Goal: Transaction & Acquisition: Purchase product/service

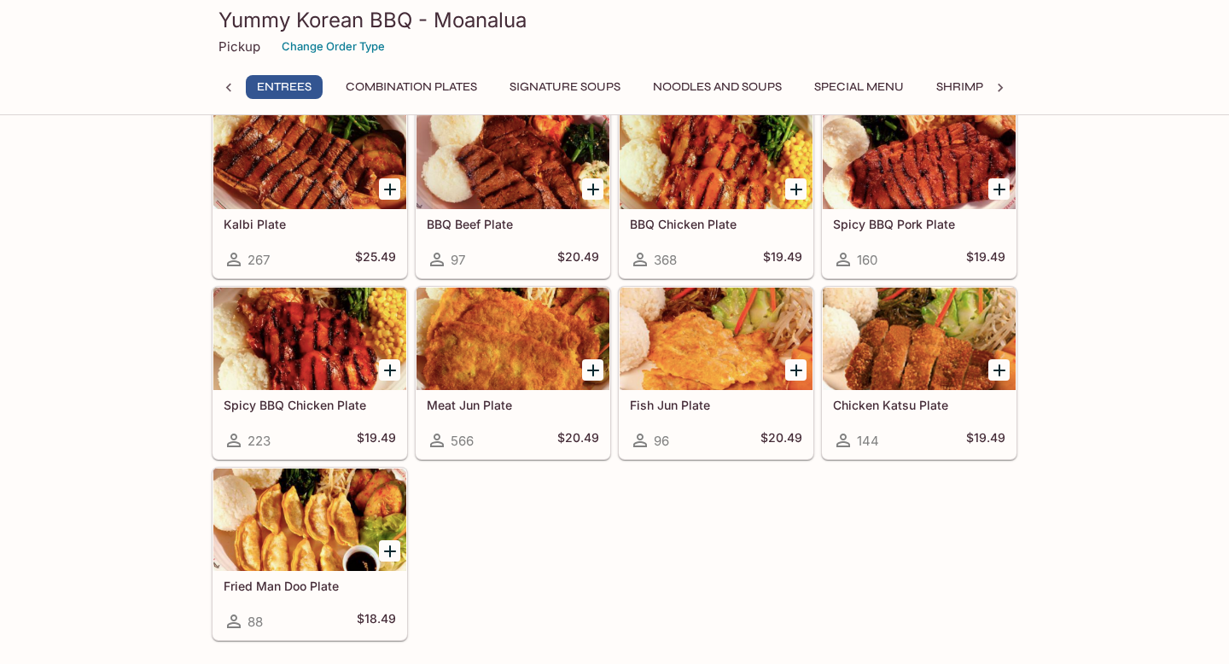
scroll to position [26, 0]
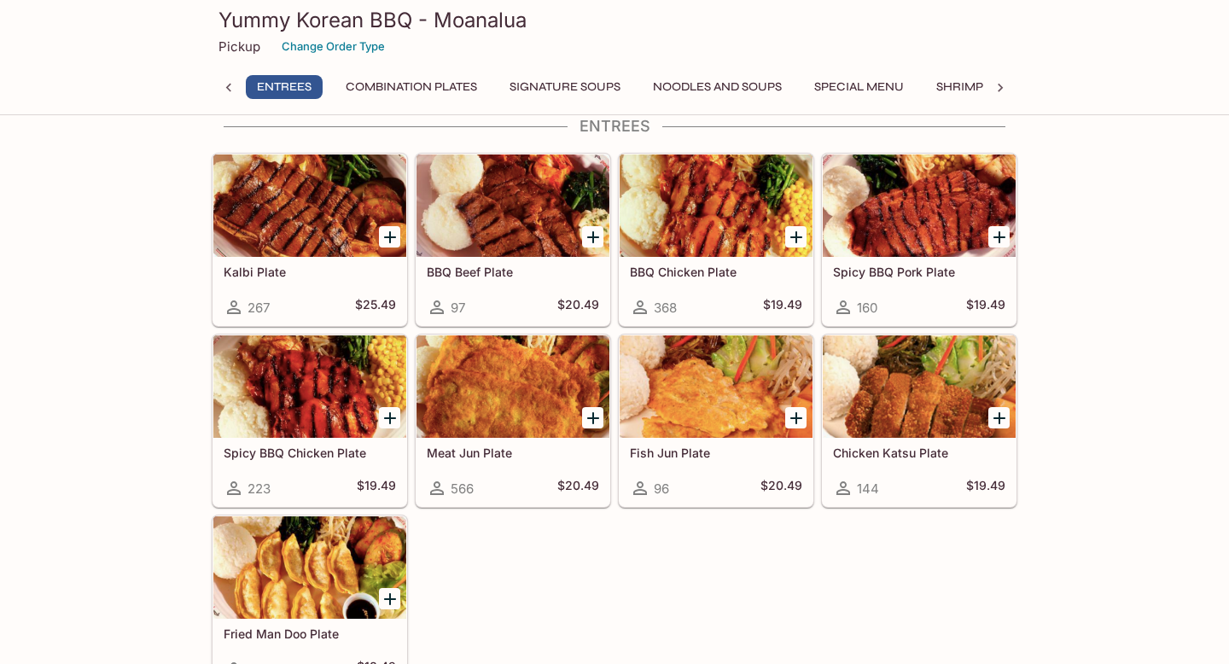
click at [931, 411] on div at bounding box center [919, 386] width 193 height 102
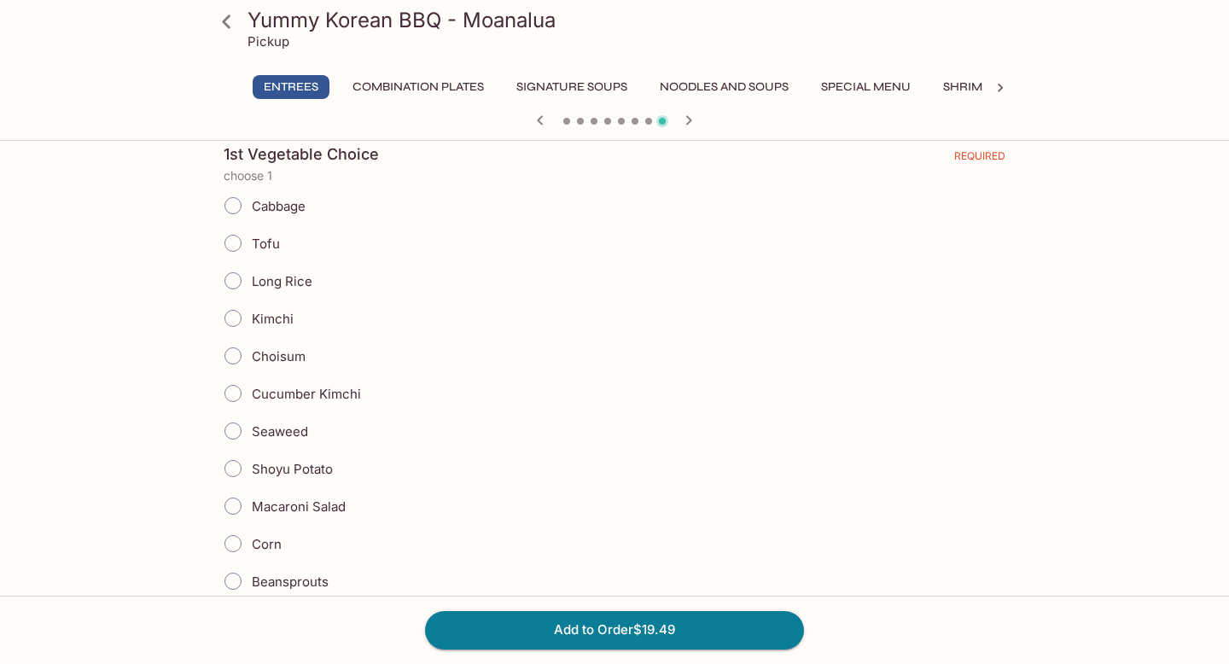
scroll to position [348, 0]
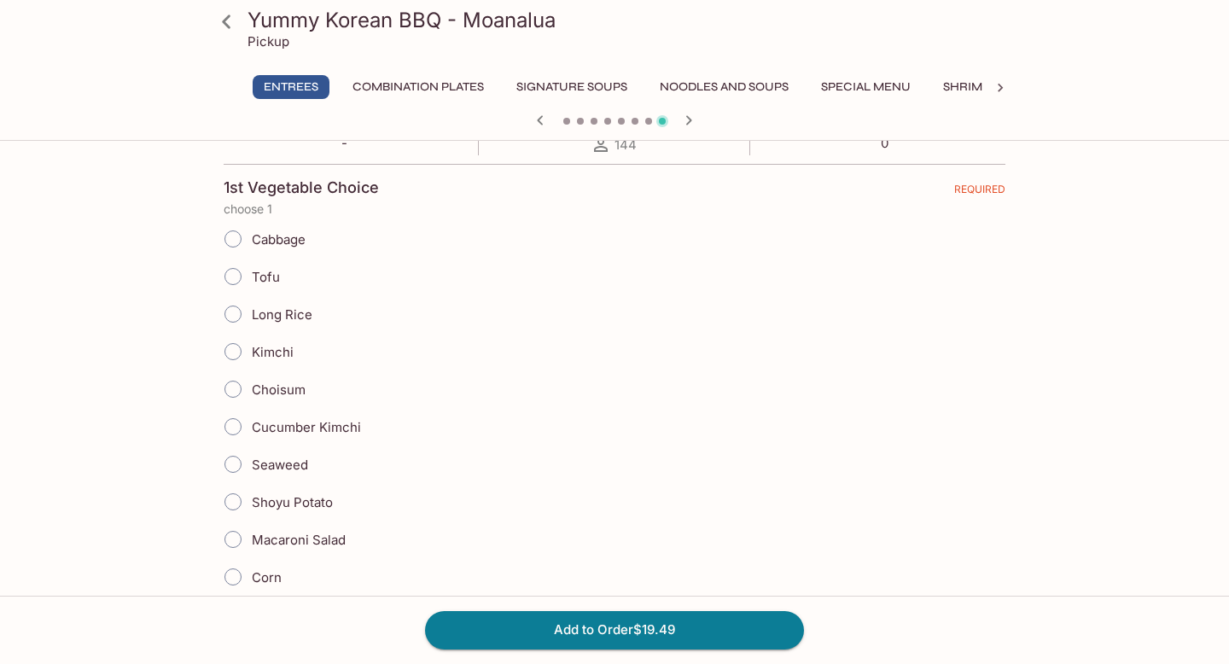
click at [228, 310] on input "Long Rice" at bounding box center [233, 314] width 36 height 36
radio input "true"
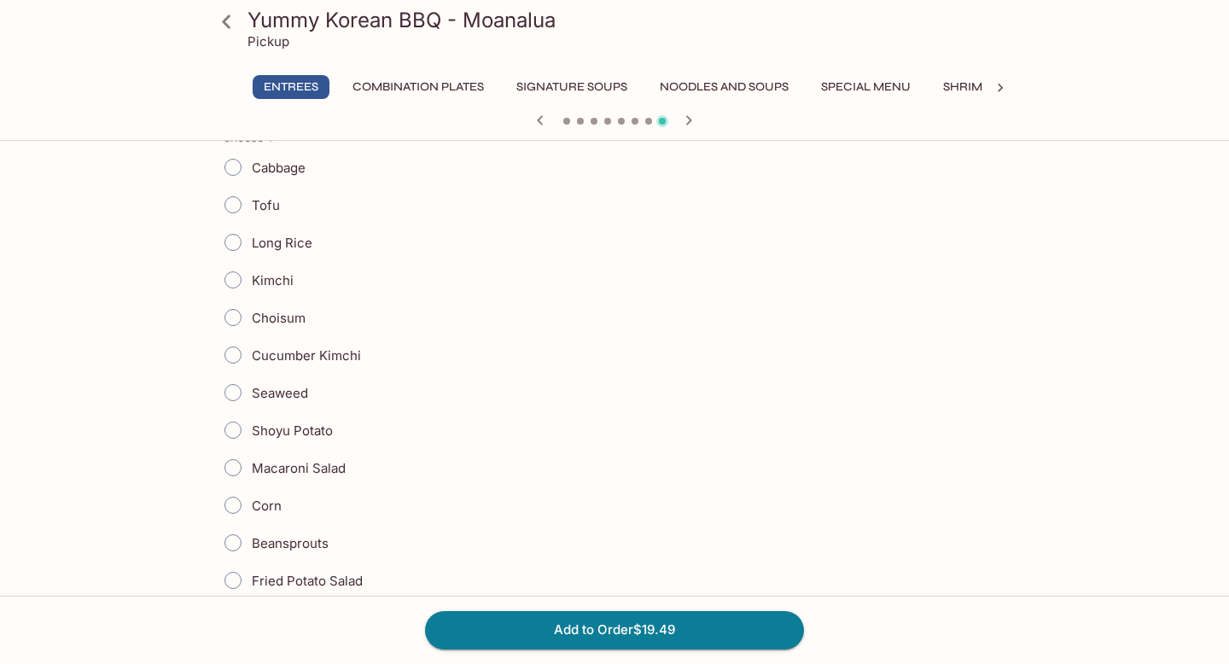
scroll to position [946, 0]
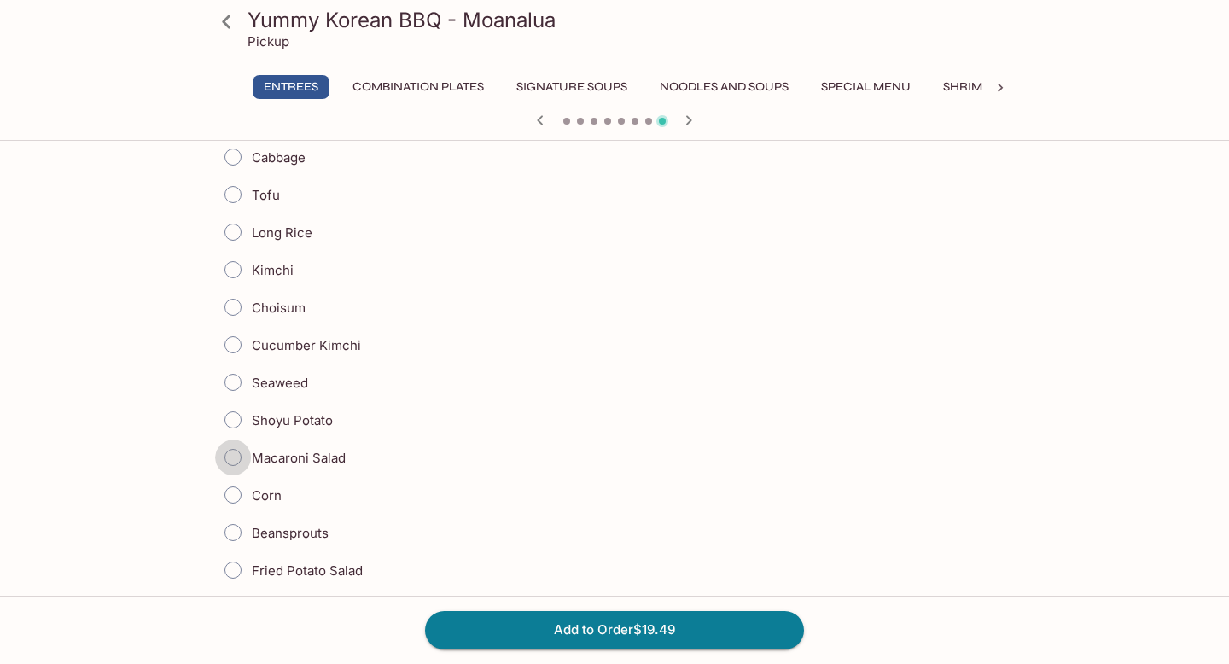
click at [236, 460] on input "Macaroni Salad" at bounding box center [233, 458] width 36 height 36
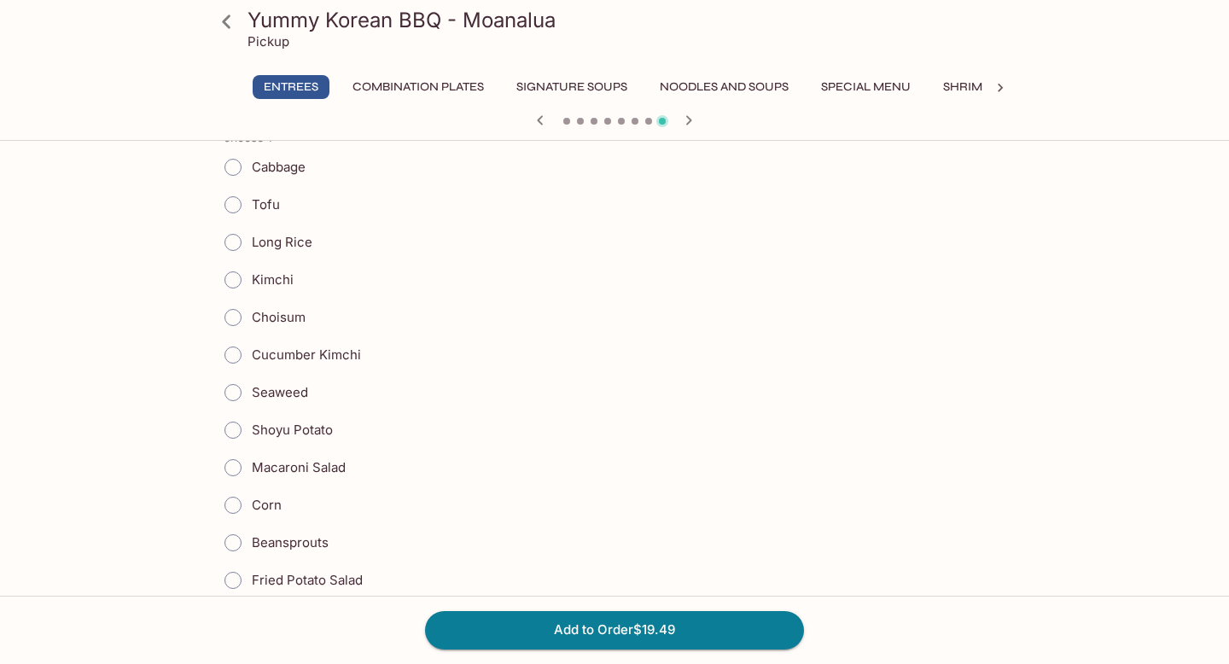
scroll to position [1449, 0]
click at [236, 430] on input "Shoyu Potato" at bounding box center [233, 433] width 36 height 36
radio input "true"
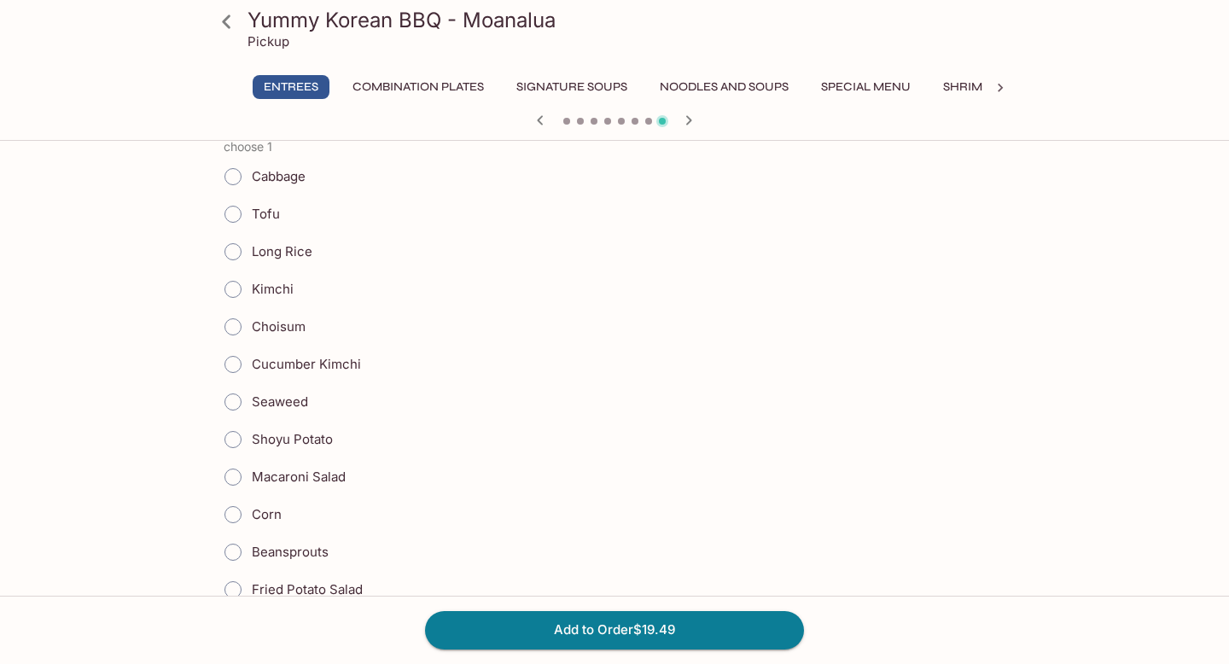
scroll to position [1964, 0]
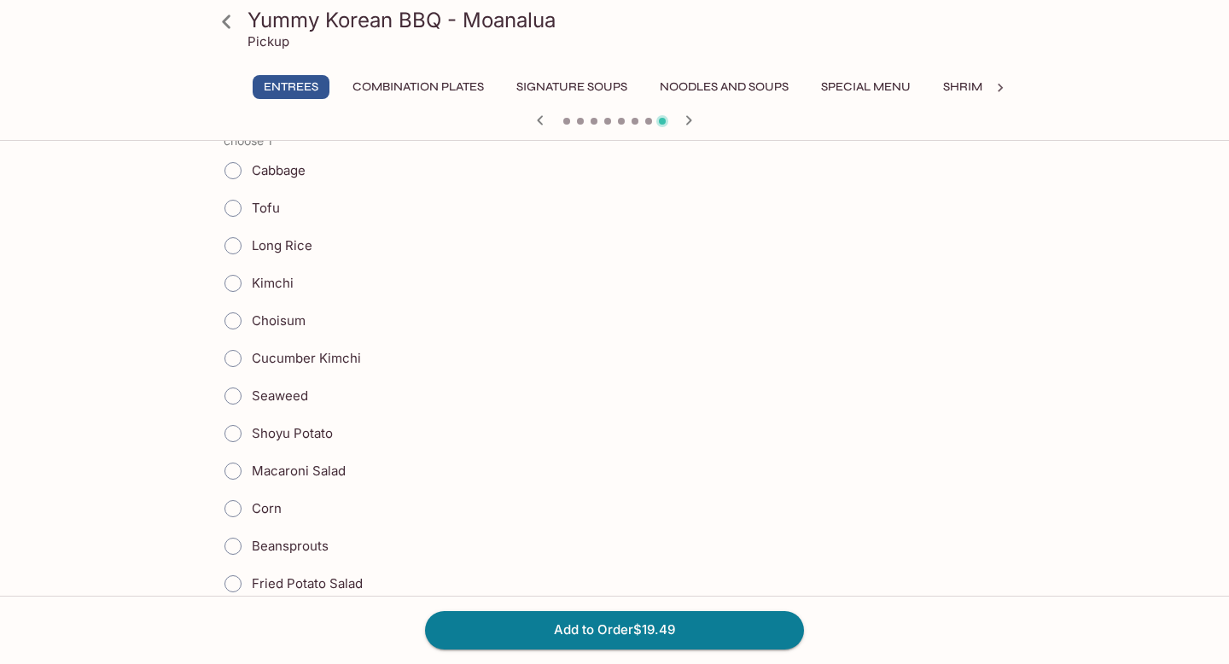
click at [238, 316] on input "Choisum" at bounding box center [233, 321] width 36 height 36
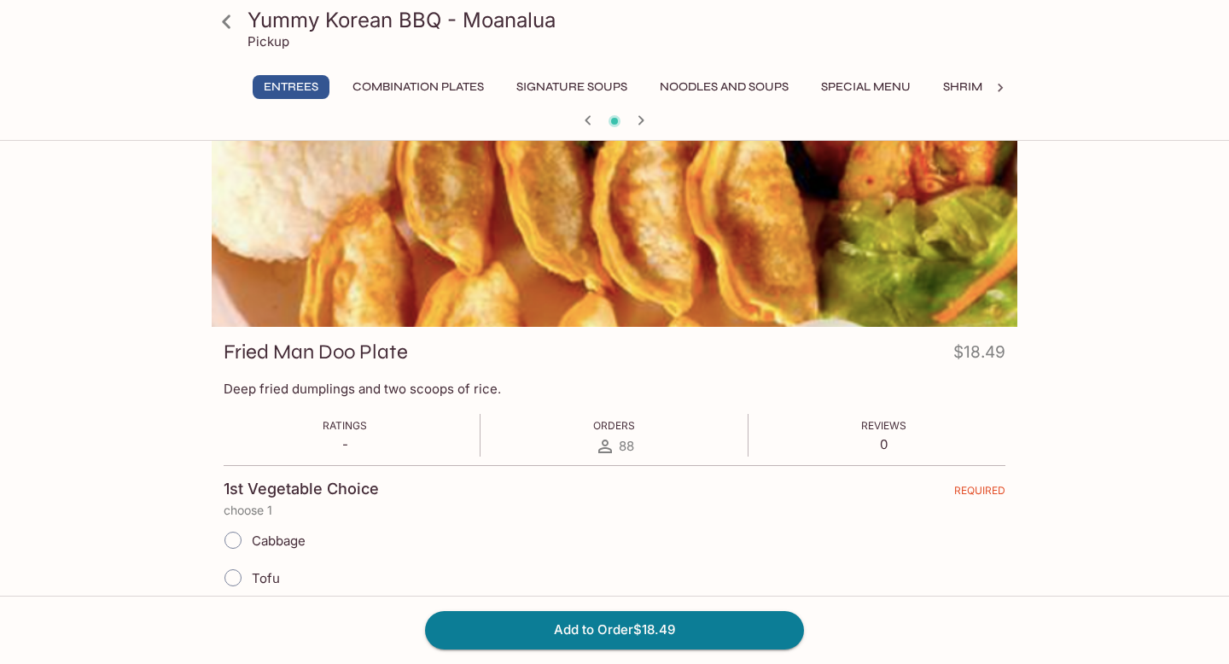
scroll to position [0, 0]
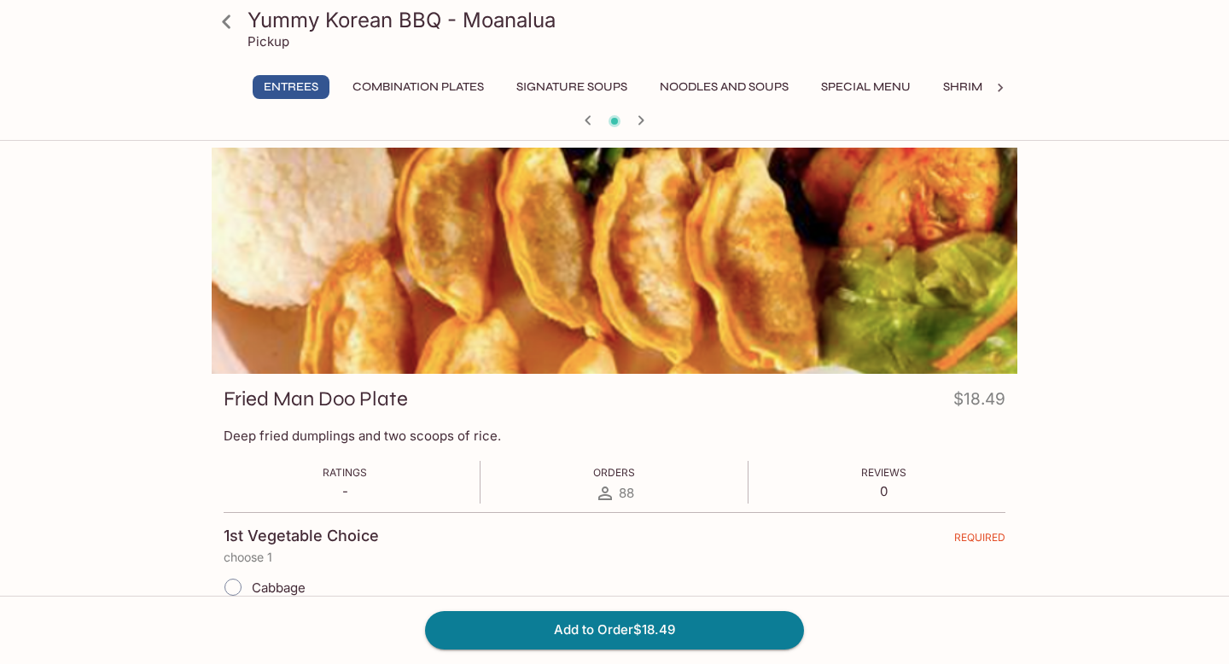
click at [587, 131] on button "button" at bounding box center [588, 120] width 22 height 22
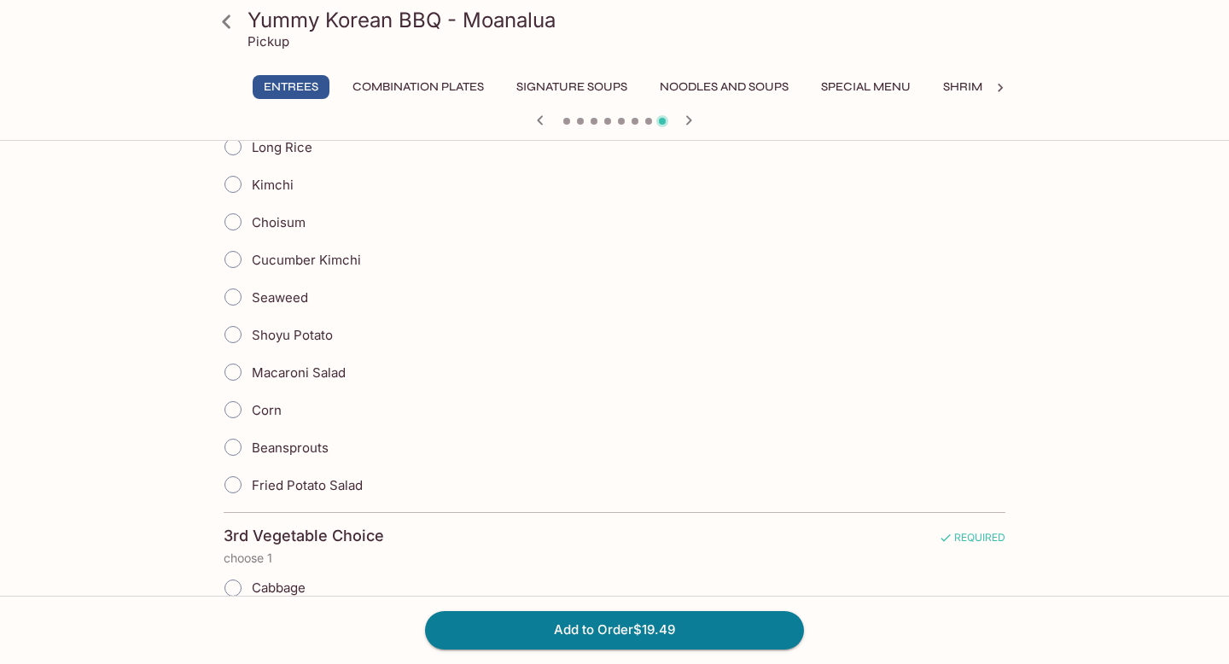
scroll to position [1030, 0]
click at [235, 371] on input "Macaroni Salad" at bounding box center [233, 373] width 36 height 36
radio input "true"
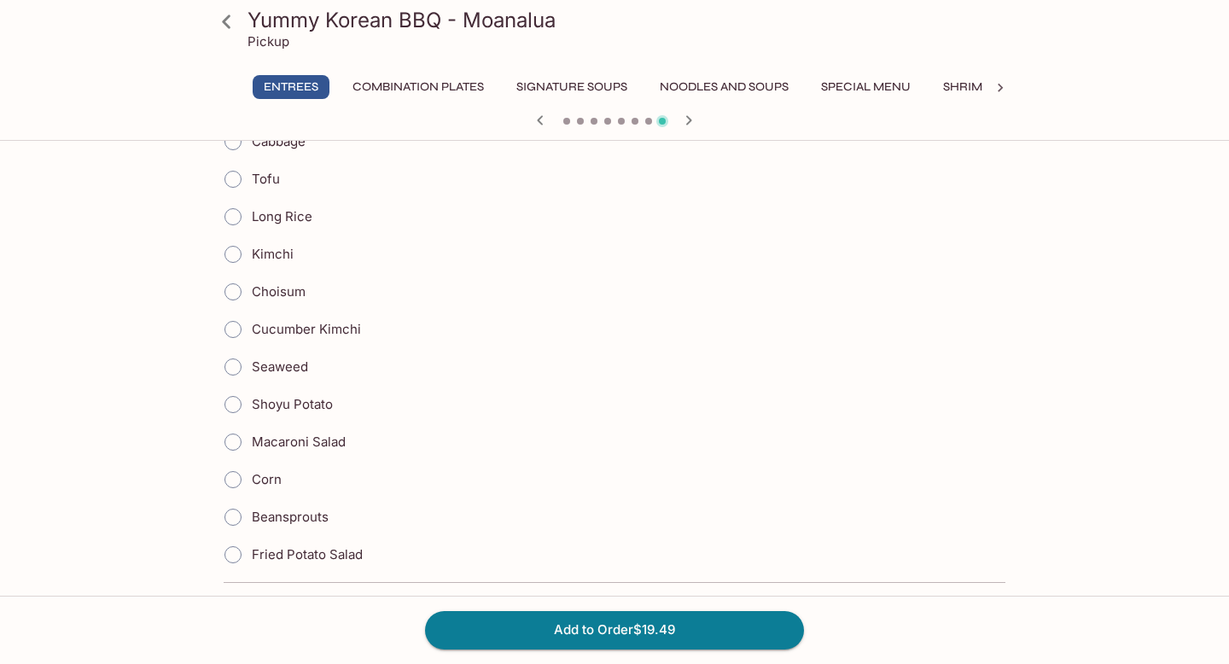
scroll to position [1990, 0]
click at [236, 293] on input "Choisum" at bounding box center [233, 295] width 36 height 36
radio input "true"
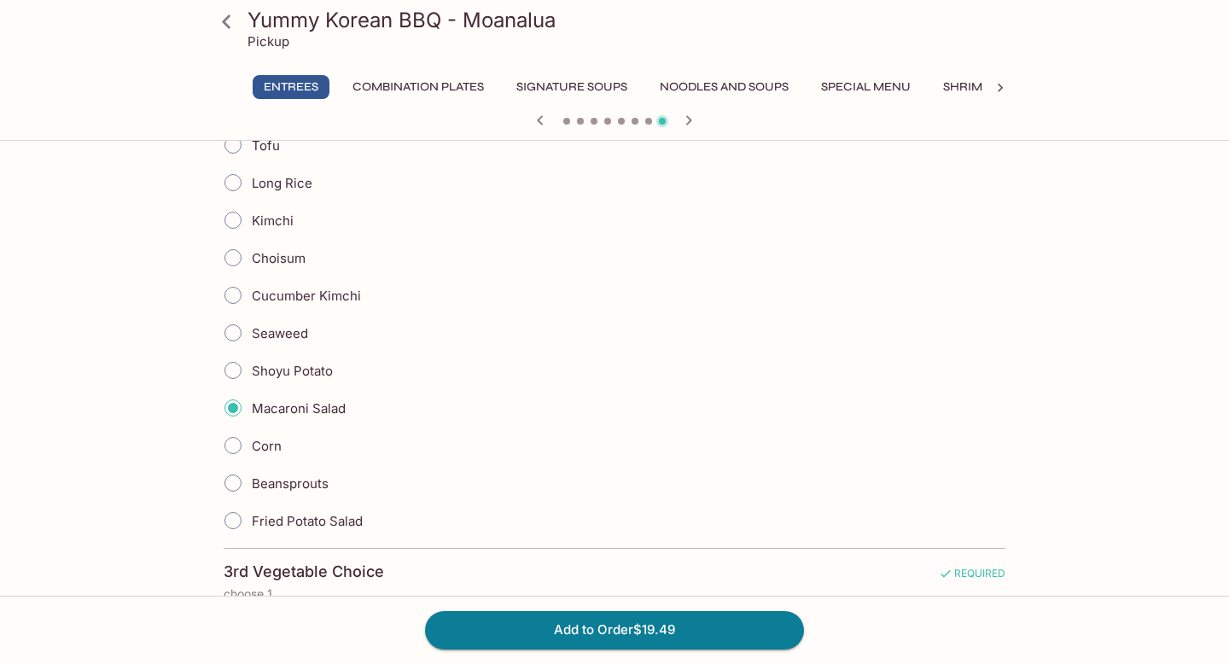
scroll to position [1001, 0]
